Goal: Task Accomplishment & Management: Manage account settings

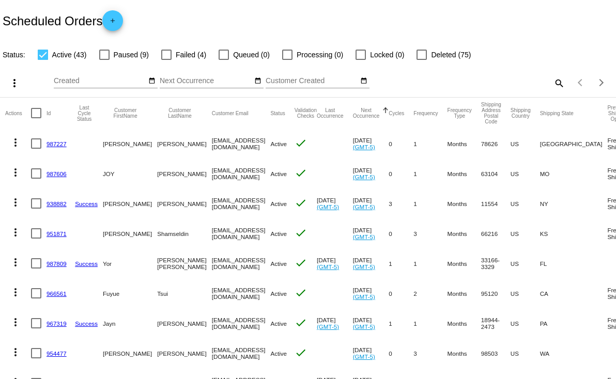
click at [552, 80] on mat-icon "search" at bounding box center [558, 83] width 12 height 16
click at [437, 78] on input "Search" at bounding box center [488, 81] width 154 height 8
paste input "[EMAIL_ADDRESS][DOMAIN_NAME]"
type input "[EMAIL_ADDRESS][DOMAIN_NAME]"
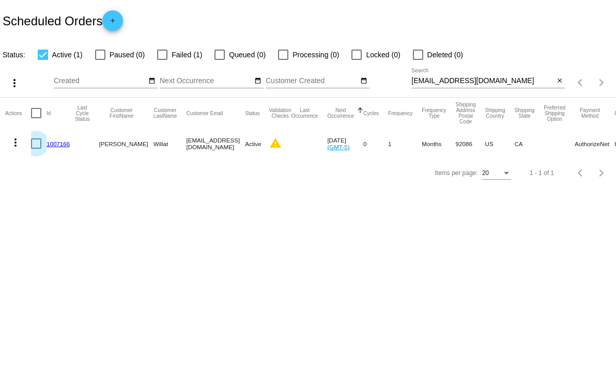
click at [38, 143] on div at bounding box center [36, 144] width 10 height 10
click at [36, 149] on input "checkbox" at bounding box center [36, 149] width 1 height 1
checkbox input "true"
click at [16, 145] on mat-icon "more_vert" at bounding box center [15, 142] width 12 height 12
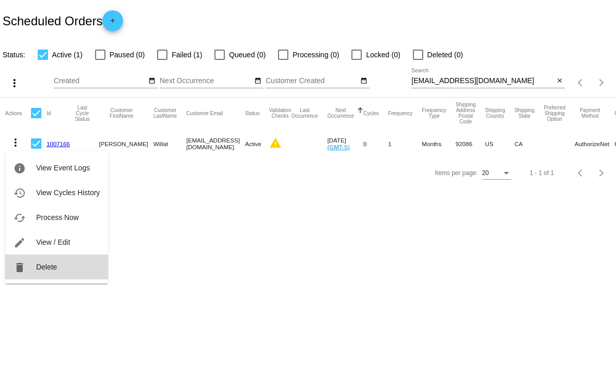
click at [51, 263] on span "Delete" at bounding box center [46, 267] width 21 height 8
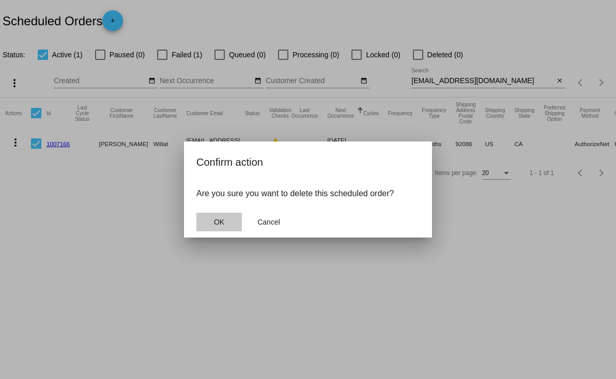
click at [218, 221] on span "OK" at bounding box center [219, 222] width 10 height 8
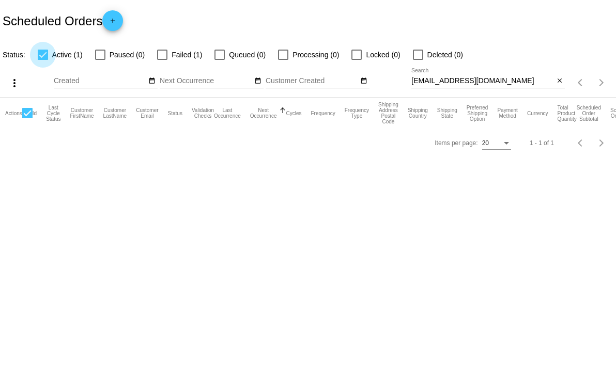
click at [43, 56] on div at bounding box center [43, 55] width 10 height 10
click at [43, 60] on input "Active (1)" at bounding box center [42, 60] width 1 height 1
checkbox input "false"
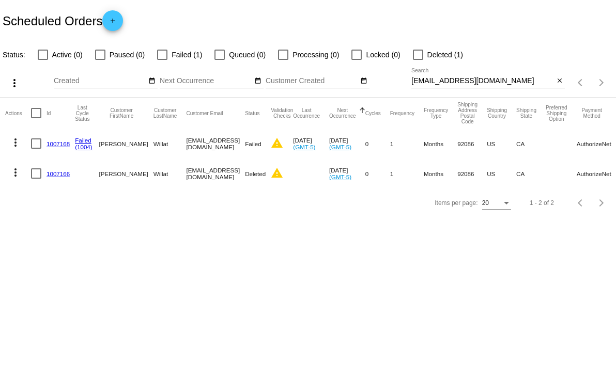
click at [447, 83] on input "[EMAIL_ADDRESS][DOMAIN_NAME]" at bounding box center [482, 81] width 143 height 8
paste input "richardcoomber16"
type input "[EMAIL_ADDRESS][DOMAIN_NAME]"
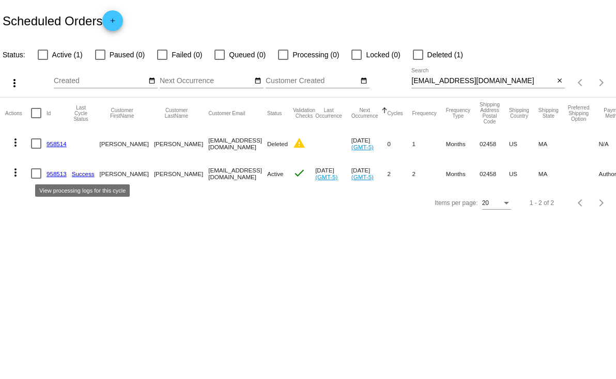
click at [82, 173] on link "Success" at bounding box center [83, 174] width 23 height 7
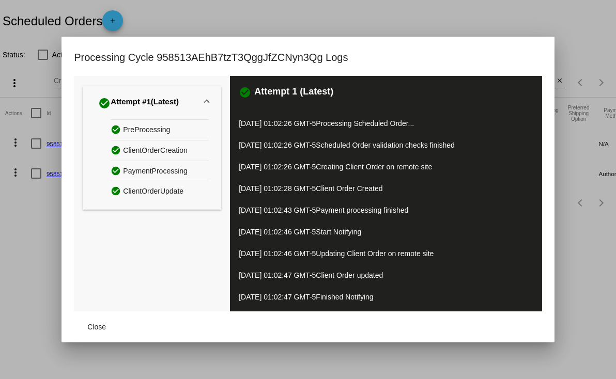
click at [591, 265] on div at bounding box center [308, 189] width 616 height 379
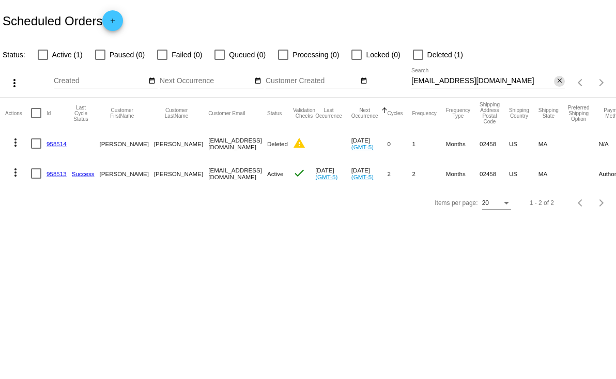
click at [558, 83] on mat-icon "close" at bounding box center [559, 81] width 7 height 8
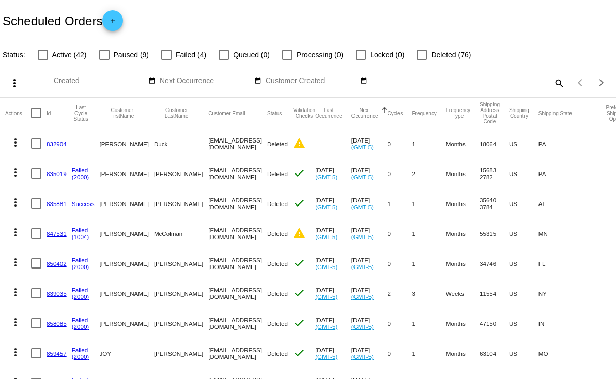
click at [43, 53] on div at bounding box center [43, 55] width 10 height 10
click at [43, 60] on input "Active (42)" at bounding box center [42, 60] width 1 height 1
checkbox input "true"
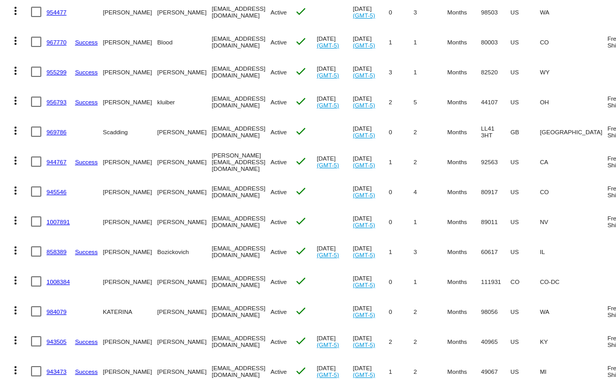
scroll to position [386, 0]
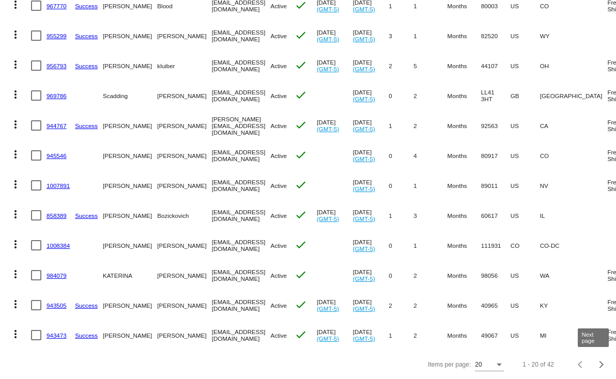
click at [596, 364] on div "Next page" at bounding box center [599, 364] width 7 height 7
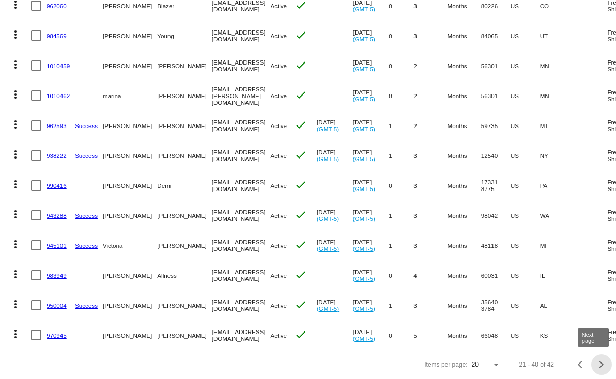
click at [596, 363] on div "Next page" at bounding box center [599, 364] width 7 height 7
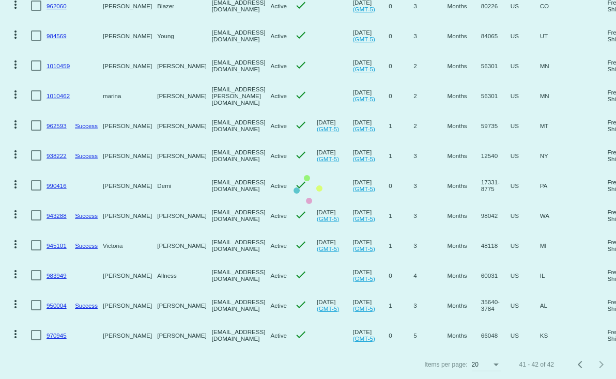
scroll to position [0, 0]
